Goal: Information Seeking & Learning: Learn about a topic

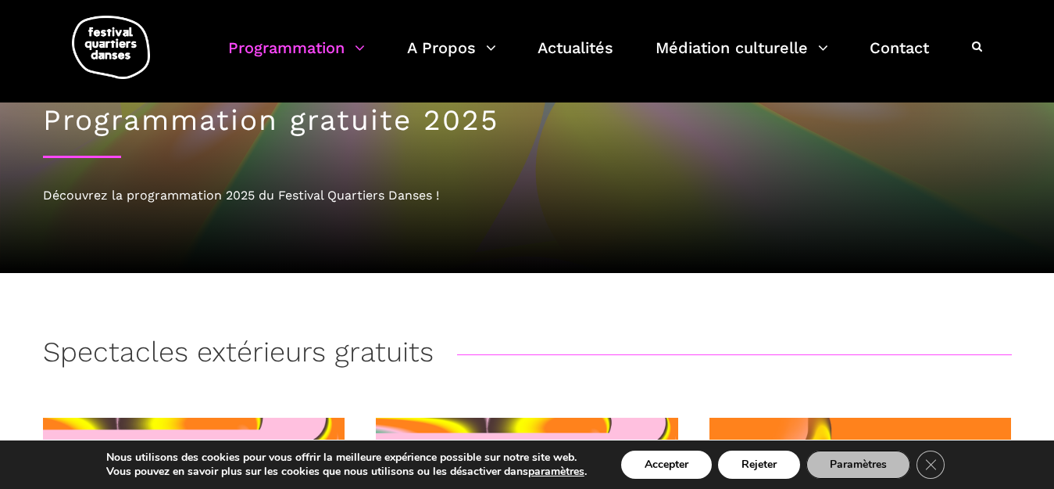
scroll to position [239, 0]
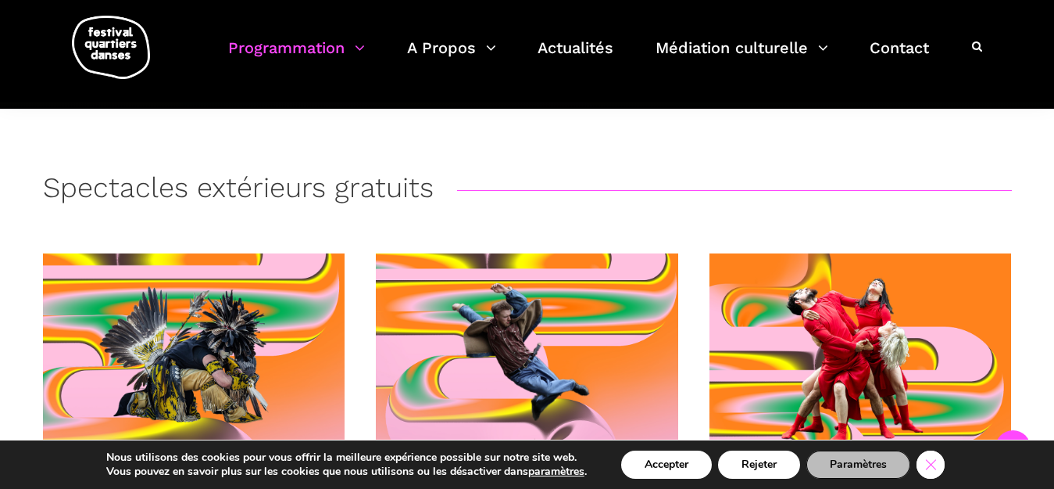
click at [934, 471] on icon "Close GDPR Cookie Banner" at bounding box center [931, 463] width 28 height 23
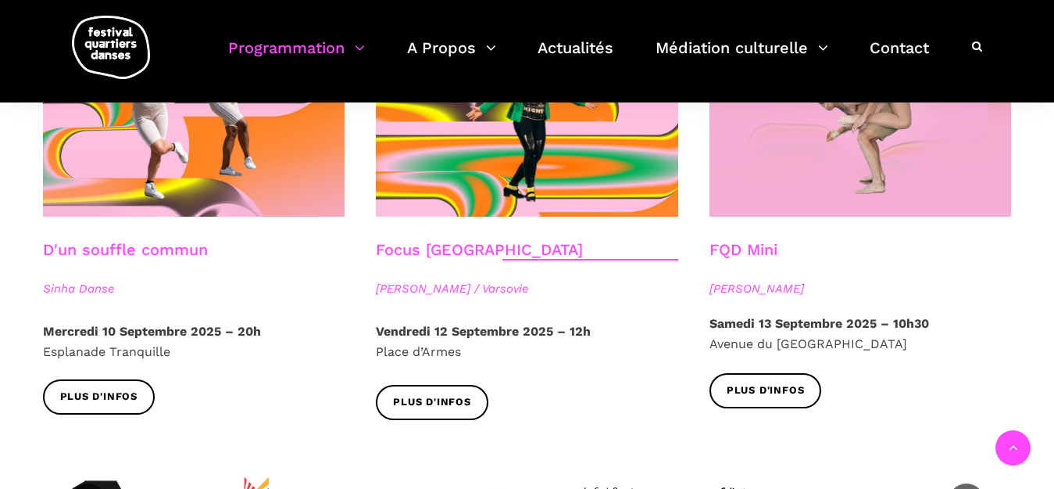
scroll to position [1881, 0]
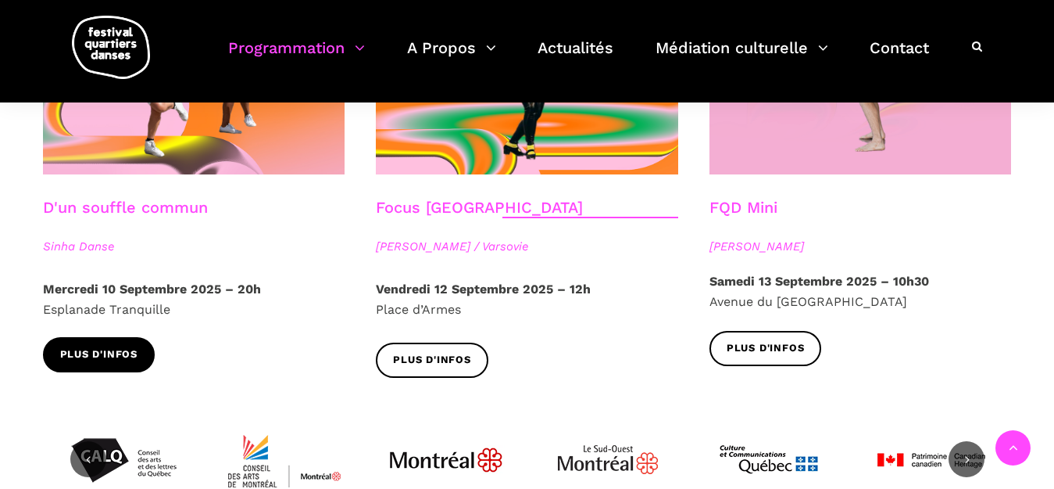
click at [102, 346] on span "Plus d'infos" at bounding box center [99, 354] width 78 height 16
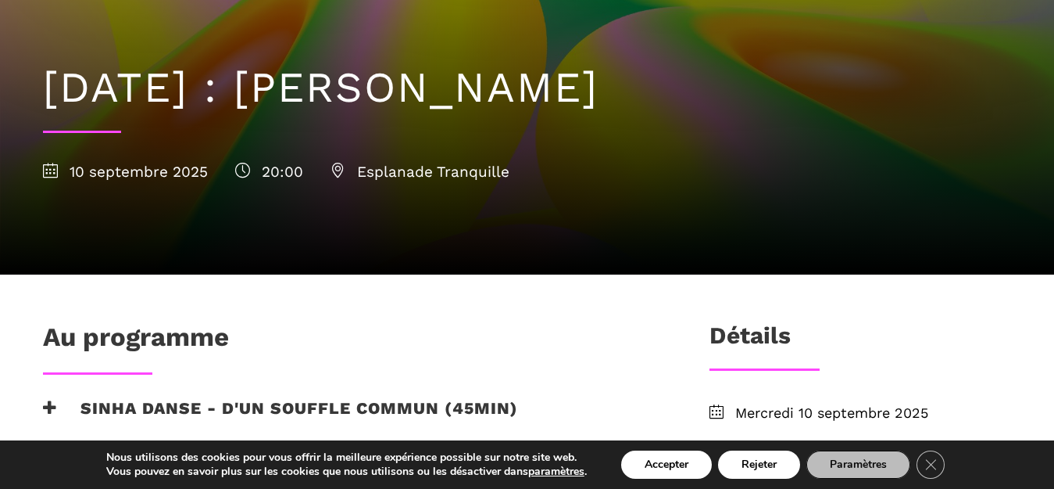
scroll to position [168, 0]
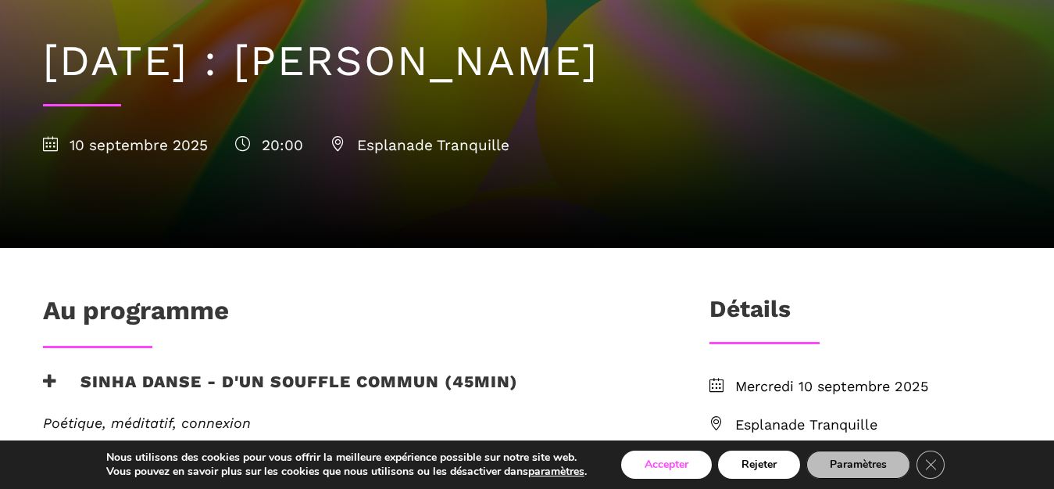
click at [660, 463] on button "Accepter" at bounding box center [666, 464] width 91 height 28
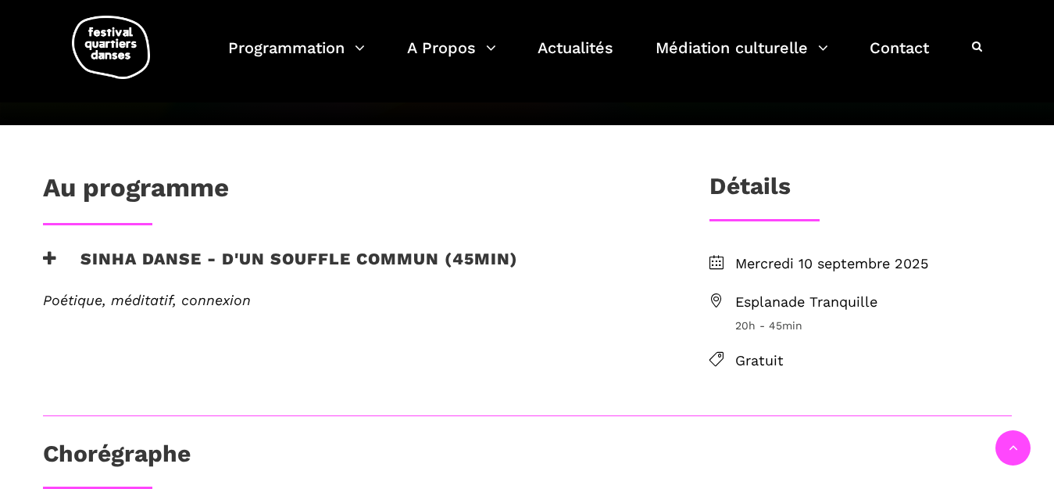
scroll to position [275, 0]
